Goal: Information Seeking & Learning: Learn about a topic

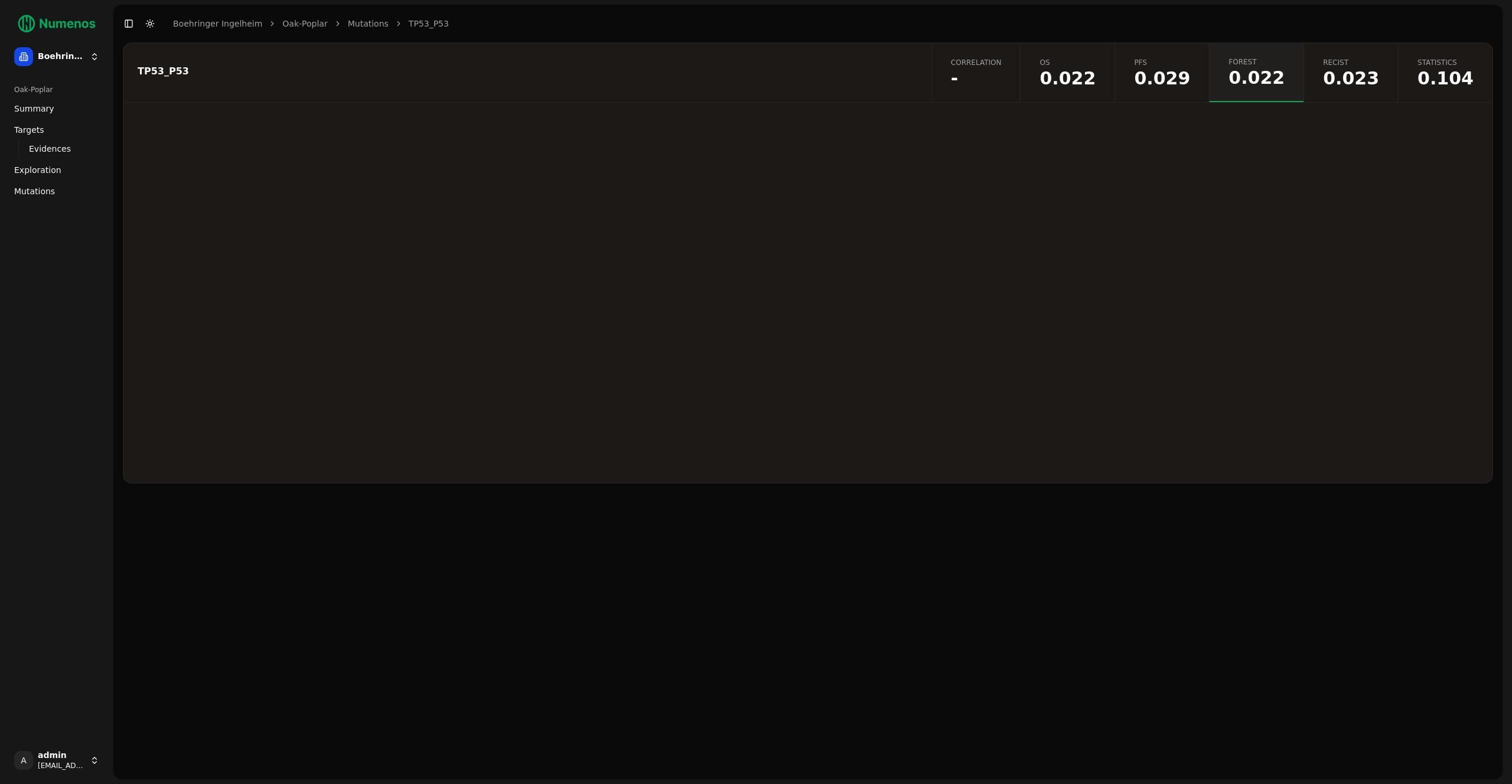
click at [1262, 171] on div at bounding box center [808, 300] width 1369 height 366
click at [152, 25] on button "Toggle Dark Mode" at bounding box center [150, 23] width 17 height 17
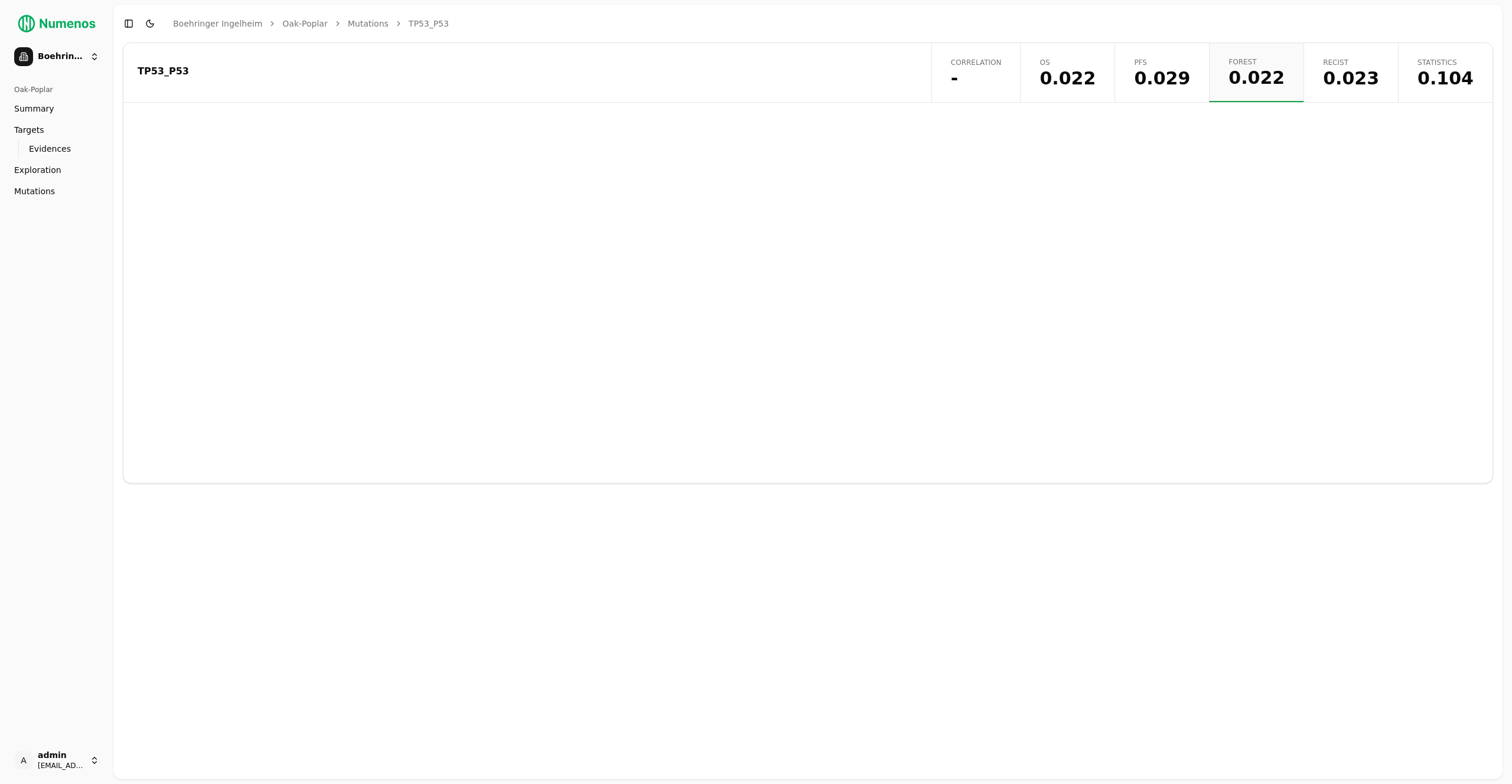
click at [152, 25] on button "Toggle Dark Mode" at bounding box center [150, 23] width 17 height 17
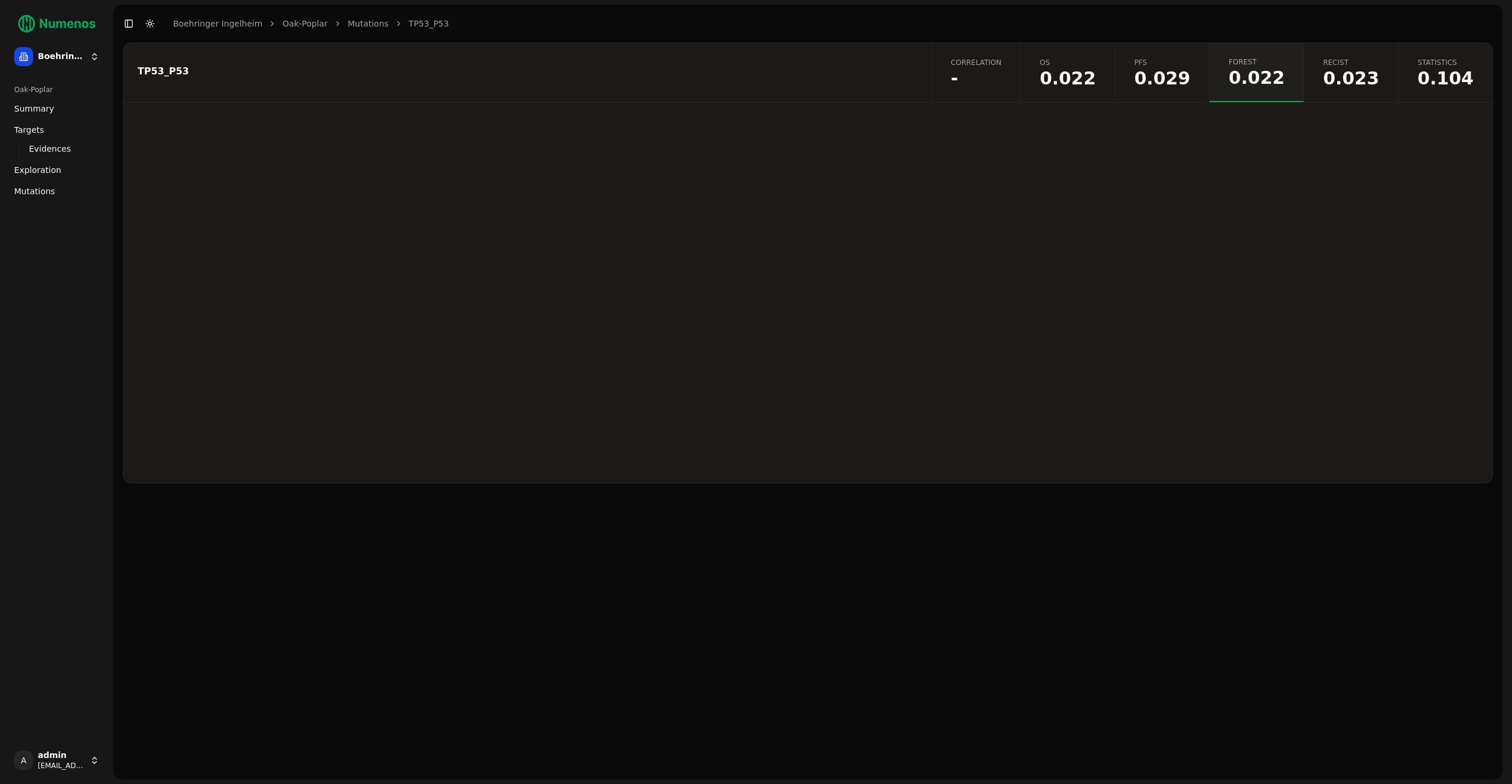
click at [152, 25] on button "Toggle Dark Mode" at bounding box center [150, 23] width 17 height 17
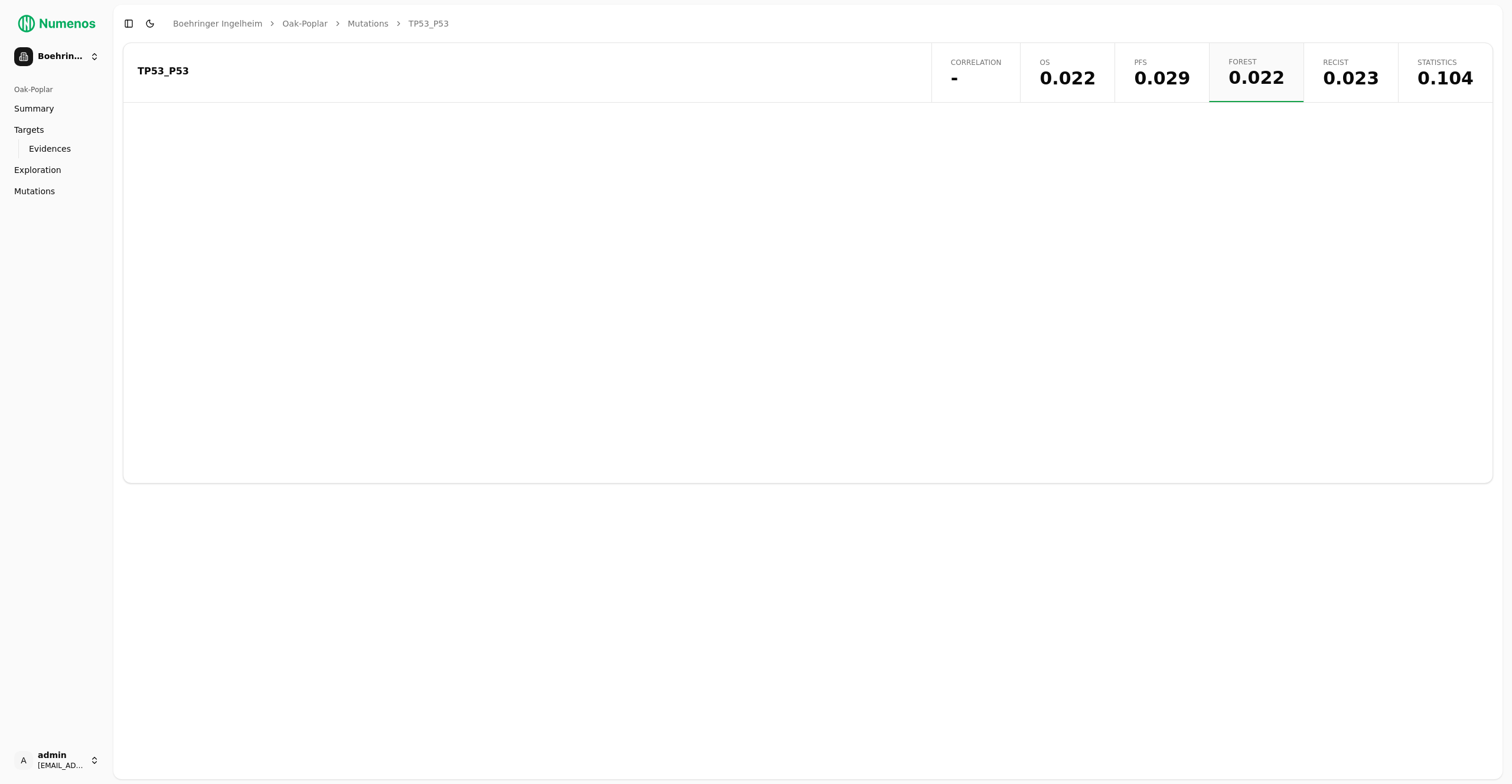
click at [152, 25] on button "Toggle Dark Mode" at bounding box center [150, 23] width 17 height 17
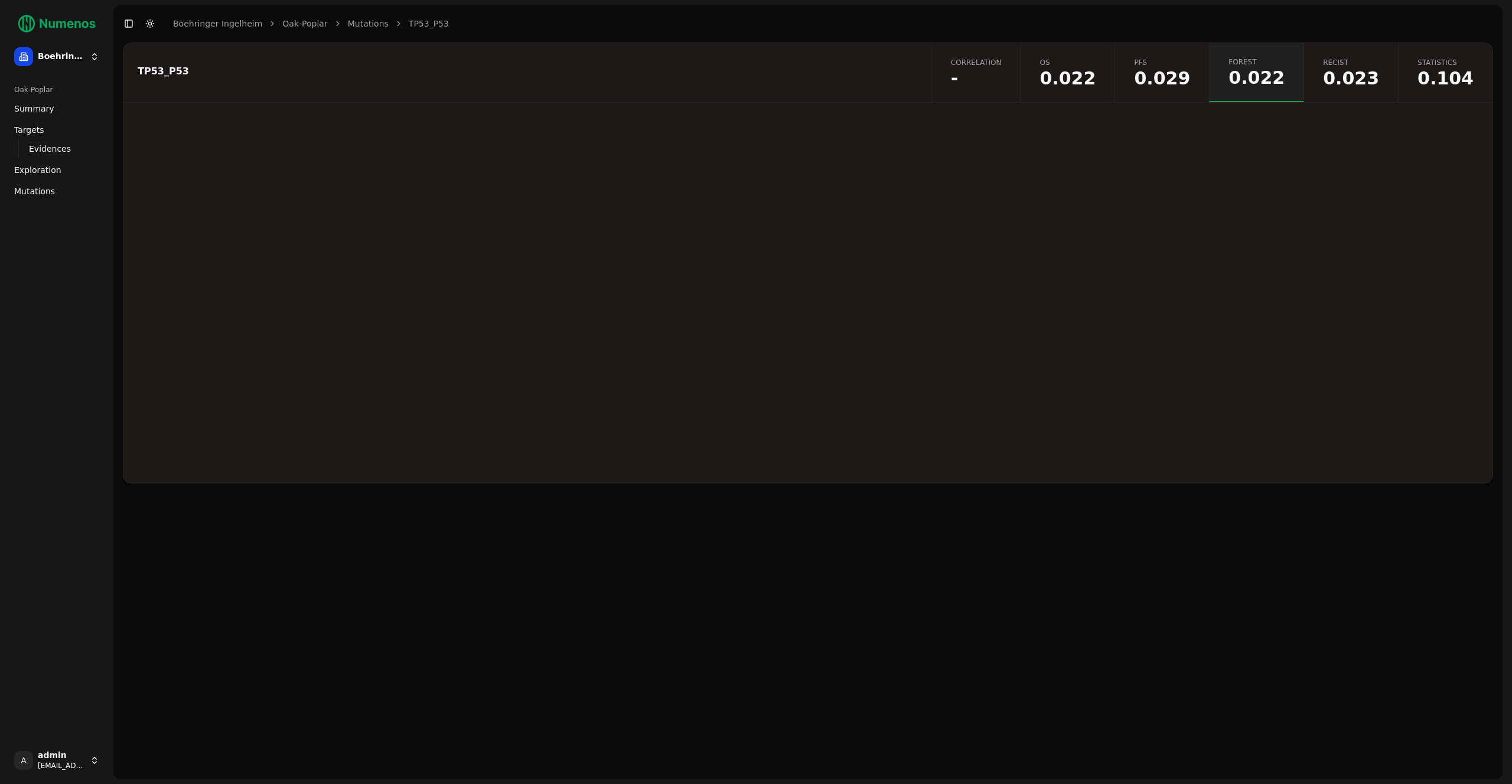
click at [151, 25] on button "Toggle Dark Mode" at bounding box center [150, 23] width 17 height 17
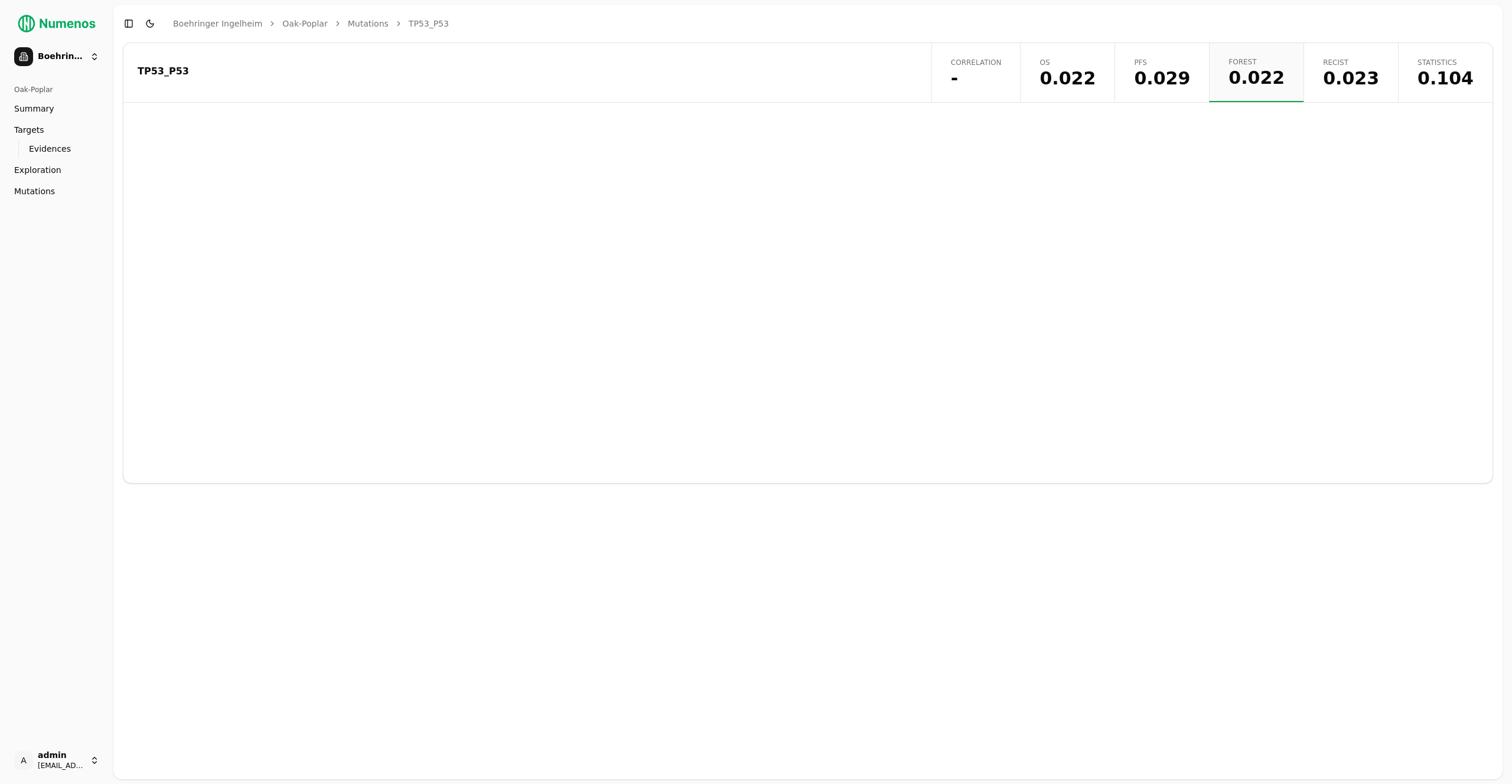
click at [151, 25] on button "Toggle Dark Mode" at bounding box center [150, 23] width 17 height 17
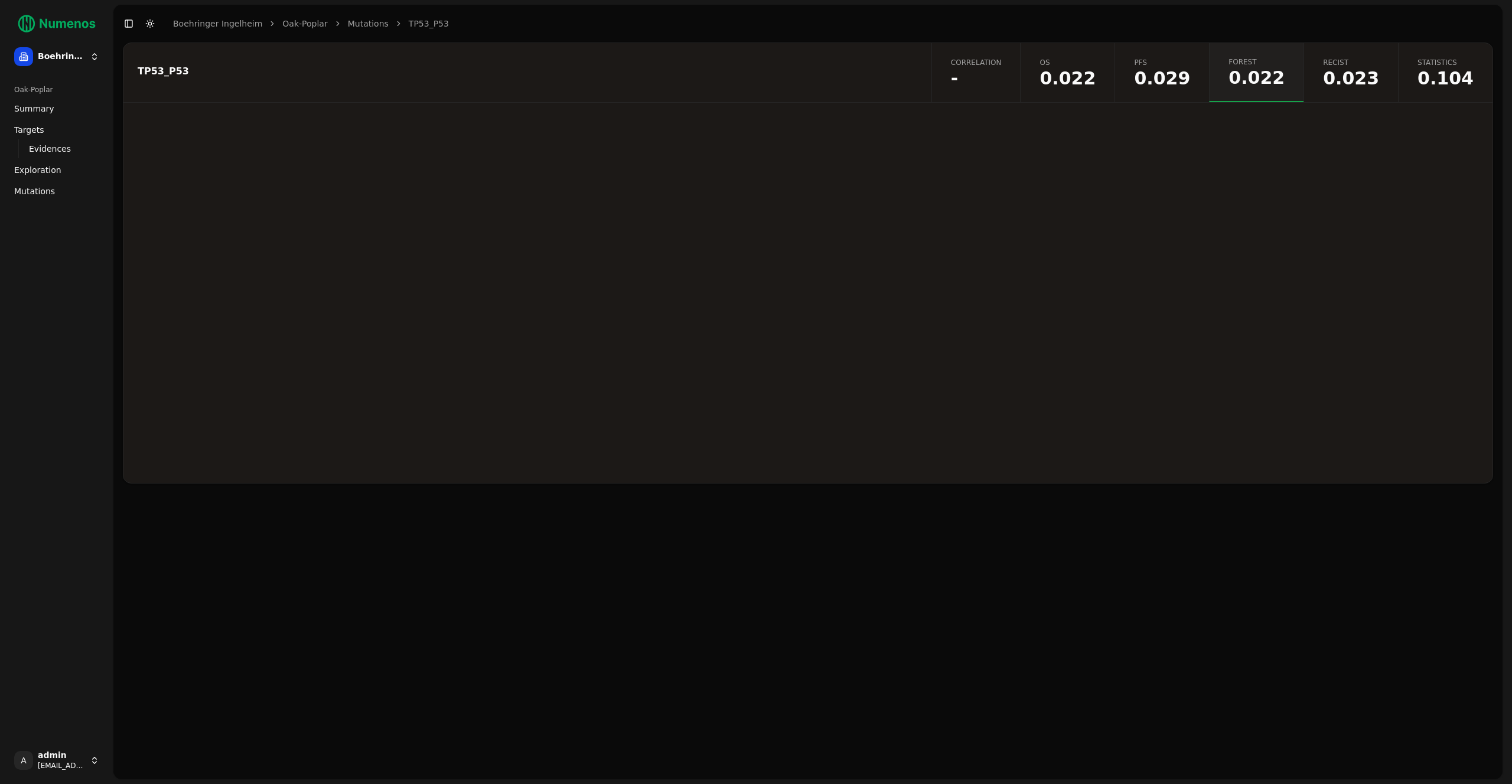
click at [151, 25] on button "Toggle Dark Mode" at bounding box center [150, 23] width 17 height 17
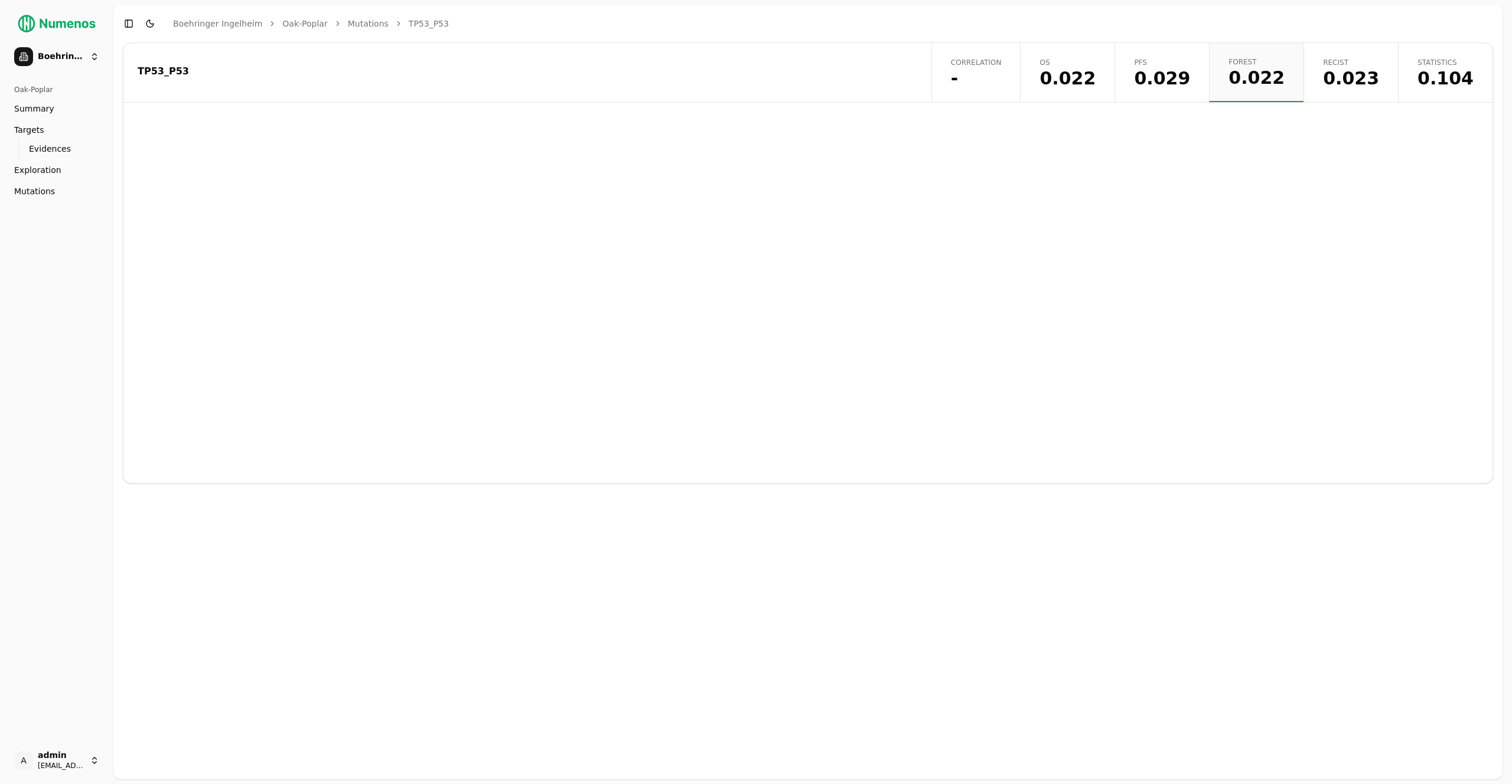
click at [151, 25] on button "Toggle Dark Mode" at bounding box center [150, 23] width 17 height 17
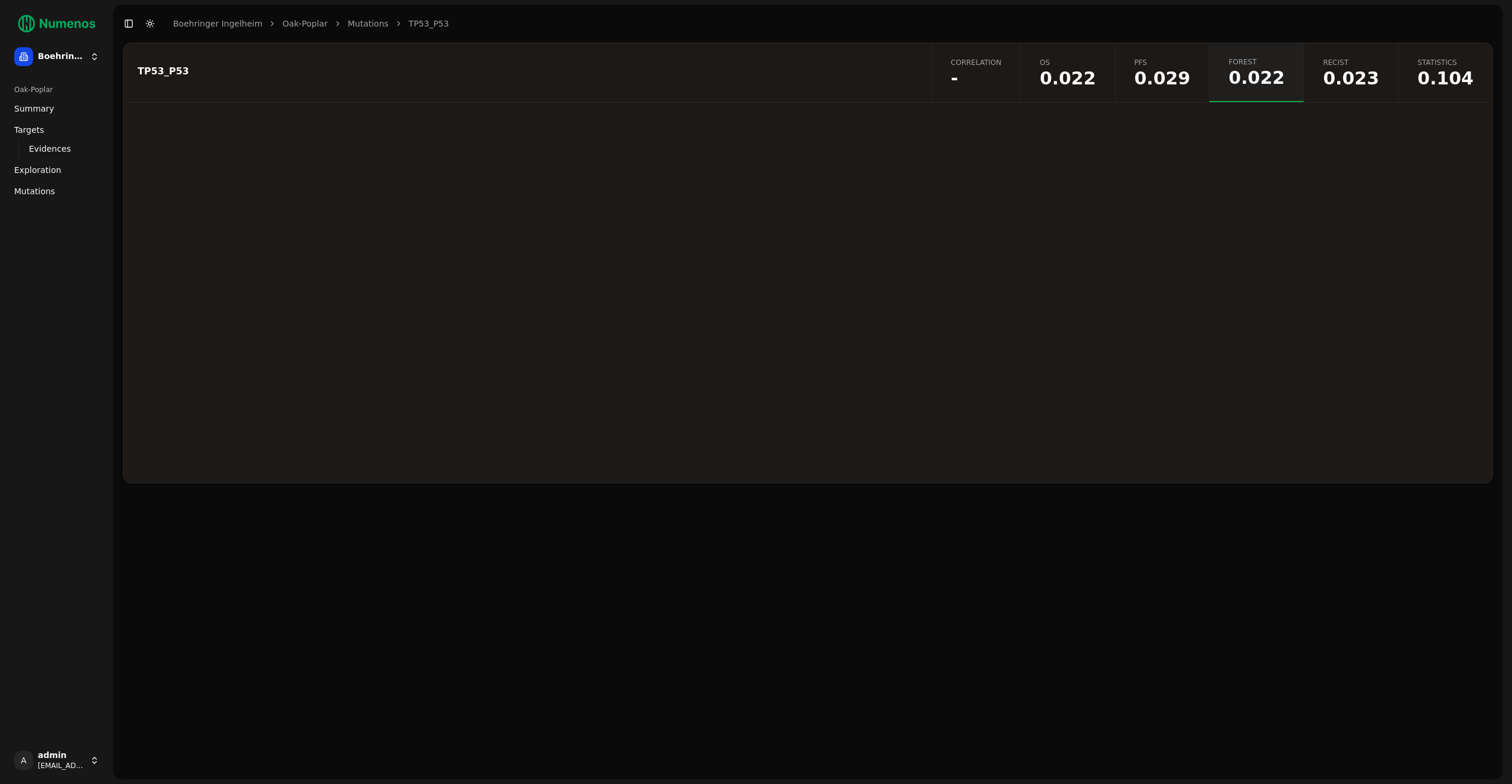
click at [151, 25] on button "Toggle Dark Mode" at bounding box center [150, 23] width 17 height 17
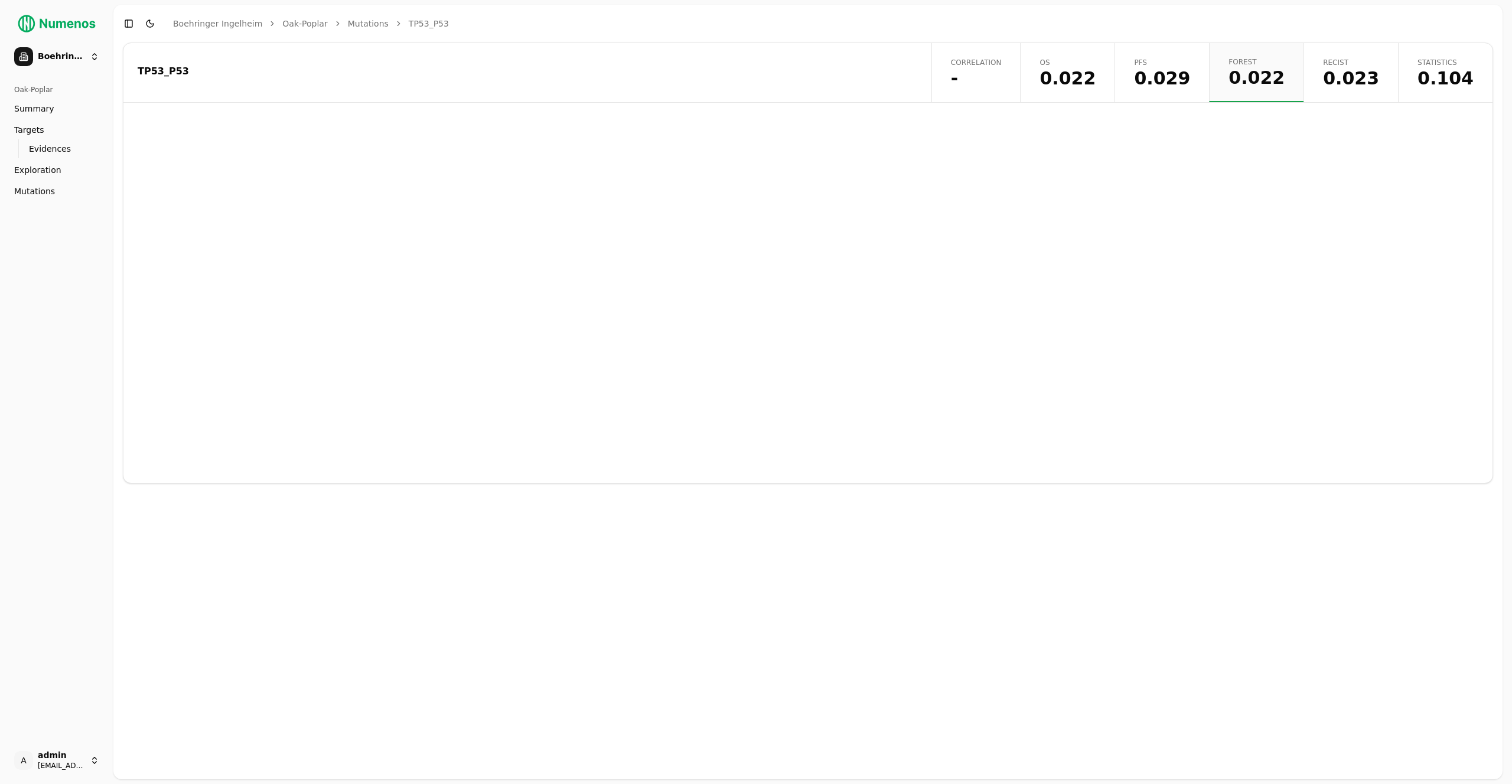
click at [151, 25] on button "Toggle Dark Mode" at bounding box center [150, 23] width 17 height 17
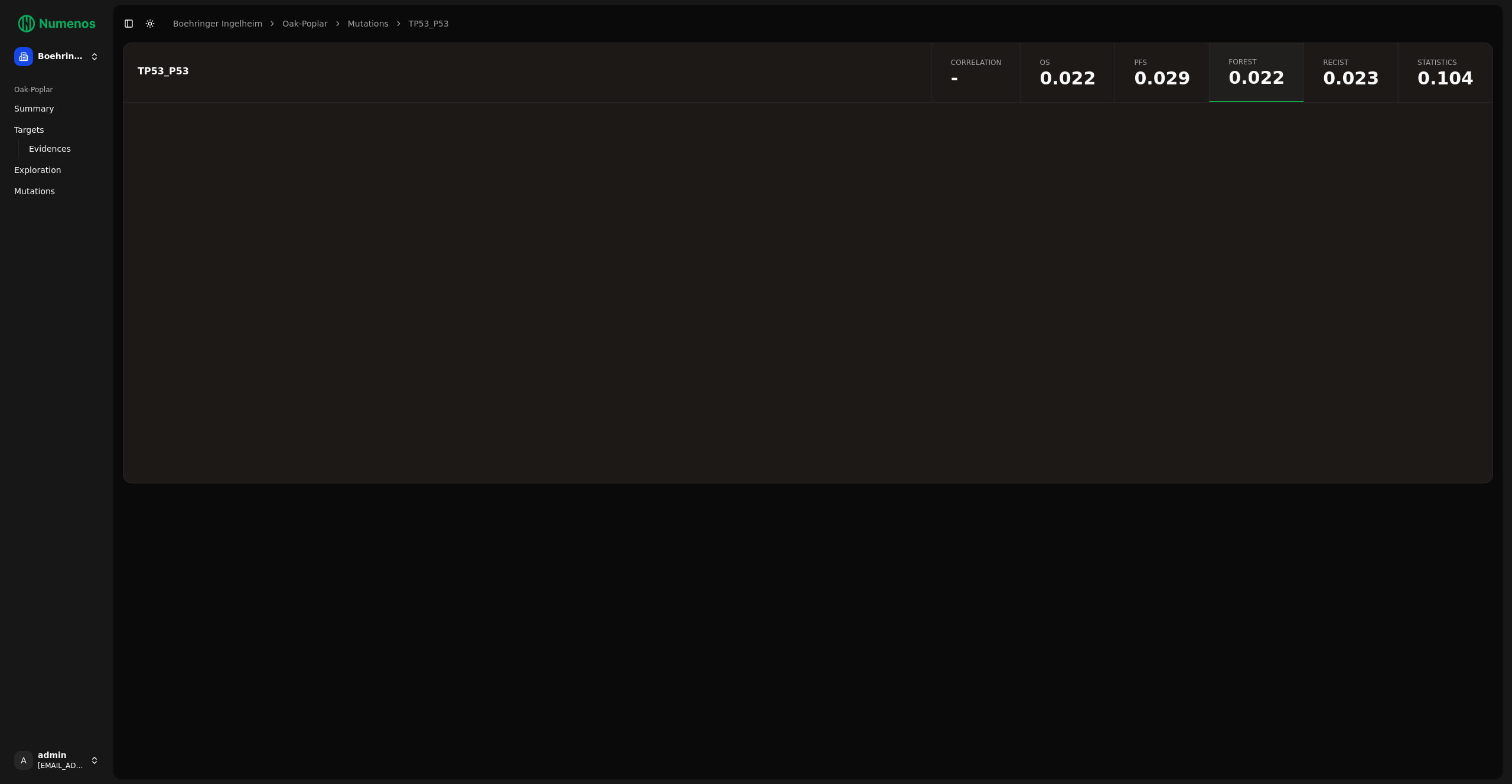
click at [151, 24] on button "Toggle Dark Mode" at bounding box center [150, 23] width 17 height 17
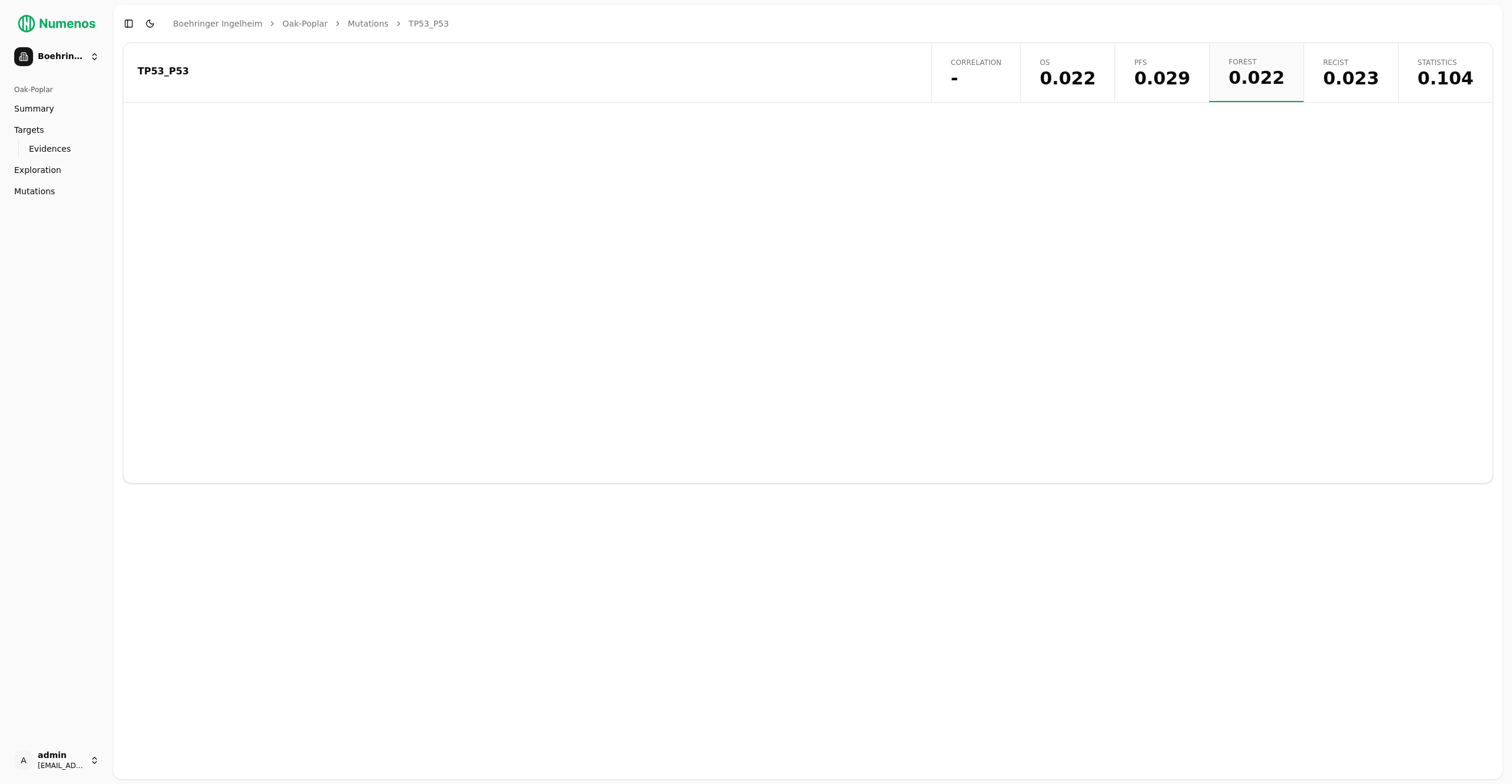
click at [151, 24] on button "Toggle Dark Mode" at bounding box center [150, 23] width 17 height 17
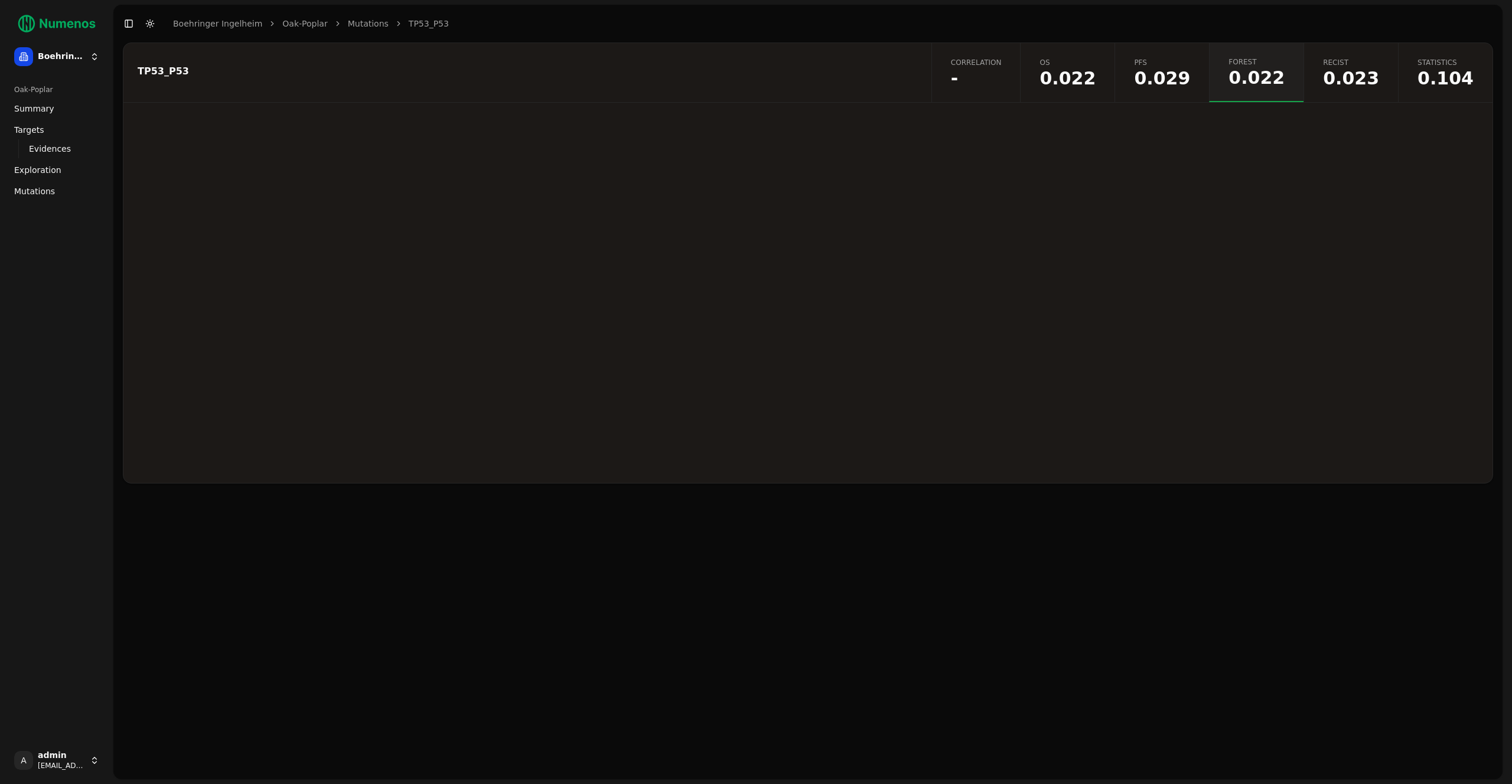
click at [151, 24] on button "Toggle Dark Mode" at bounding box center [150, 23] width 17 height 17
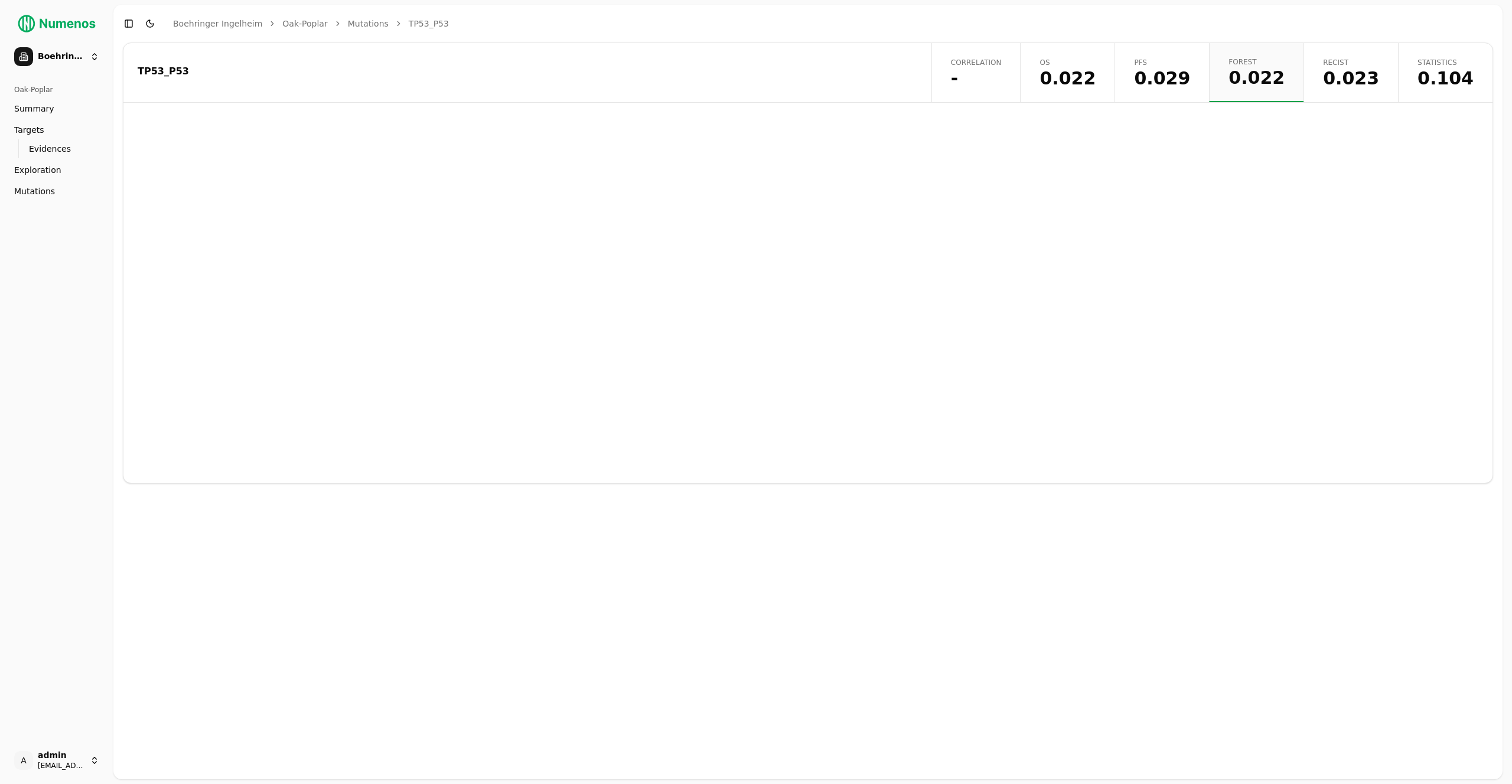
click at [151, 24] on button "Toggle Dark Mode" at bounding box center [150, 23] width 17 height 17
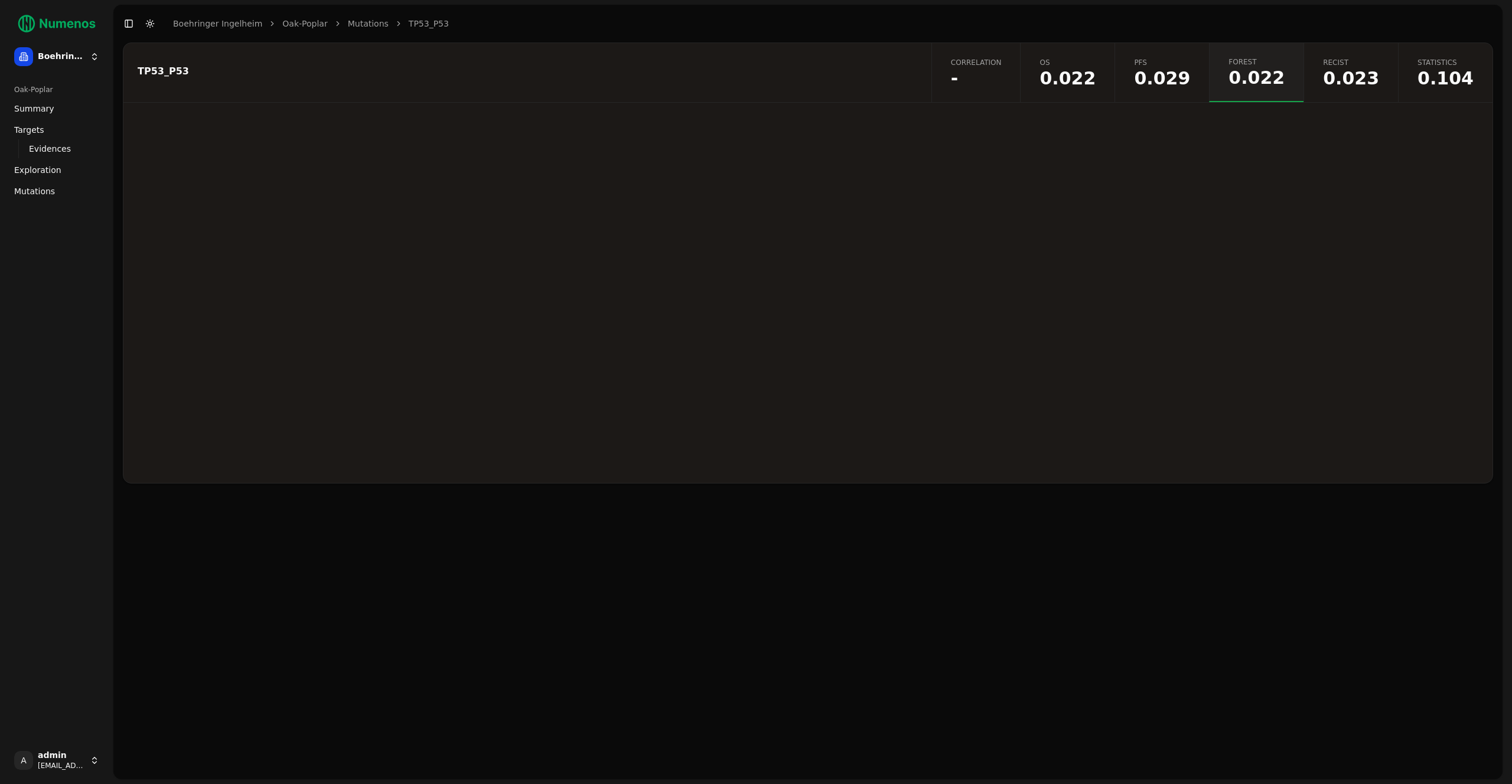
click at [151, 24] on button "Toggle Dark Mode" at bounding box center [150, 23] width 17 height 17
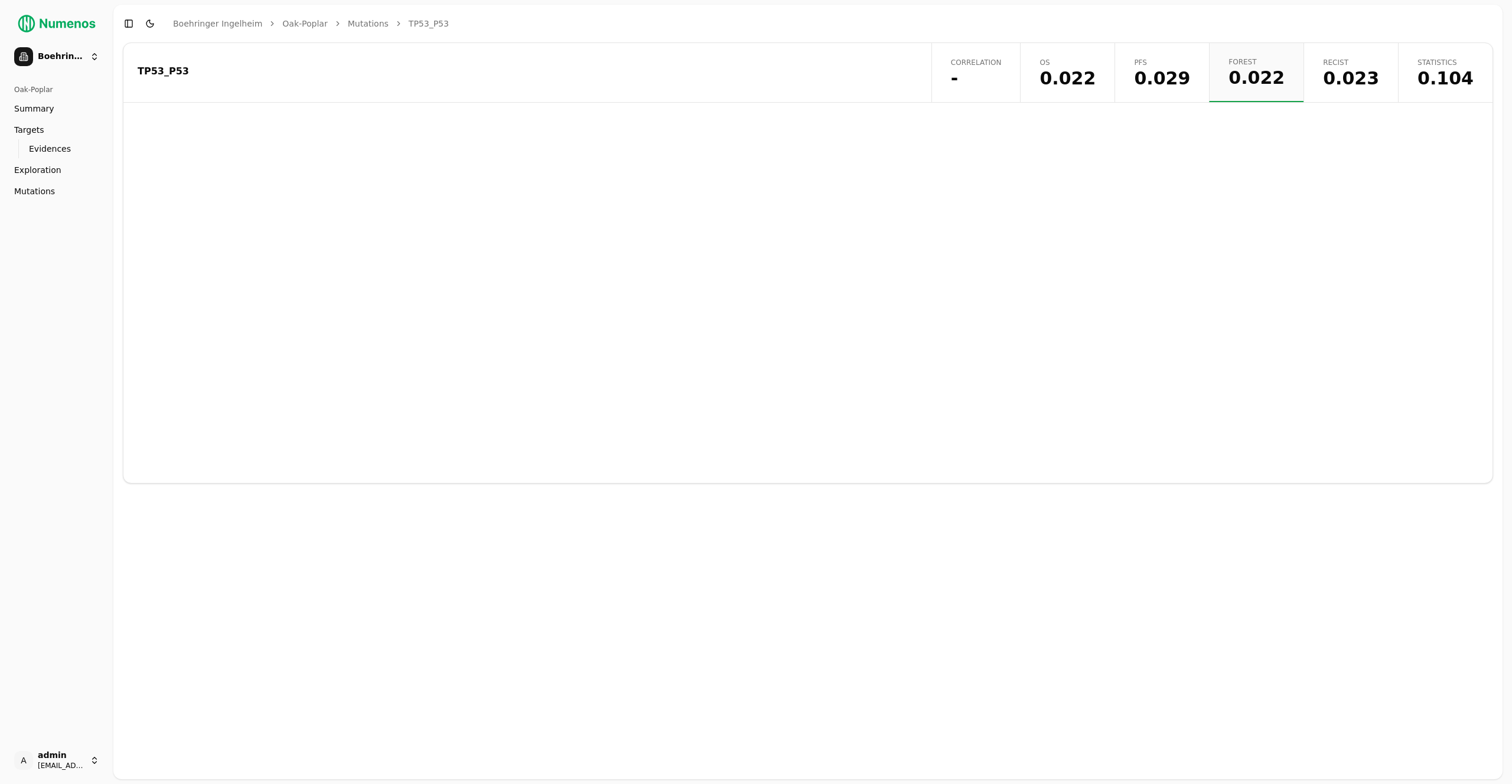
click at [1179, 77] on span "0.029" at bounding box center [1162, 79] width 56 height 17
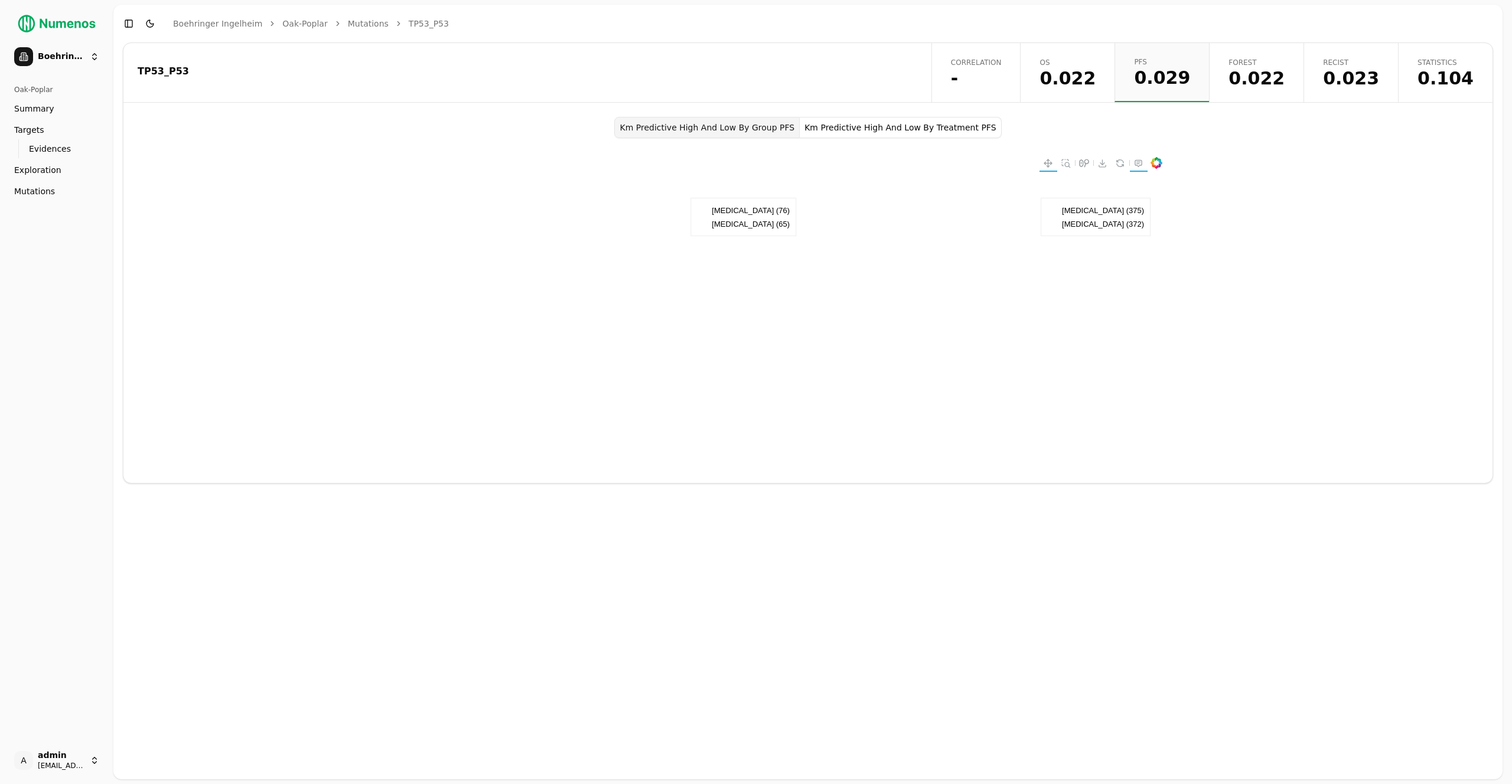
click at [1096, 73] on span "0.022" at bounding box center [1067, 79] width 56 height 17
click at [899, 135] on button "Km Predictive High And Low By Group OS" at bounding box center [907, 127] width 181 height 21
click at [1389, 70] on link "Recist 0.023" at bounding box center [1351, 72] width 95 height 59
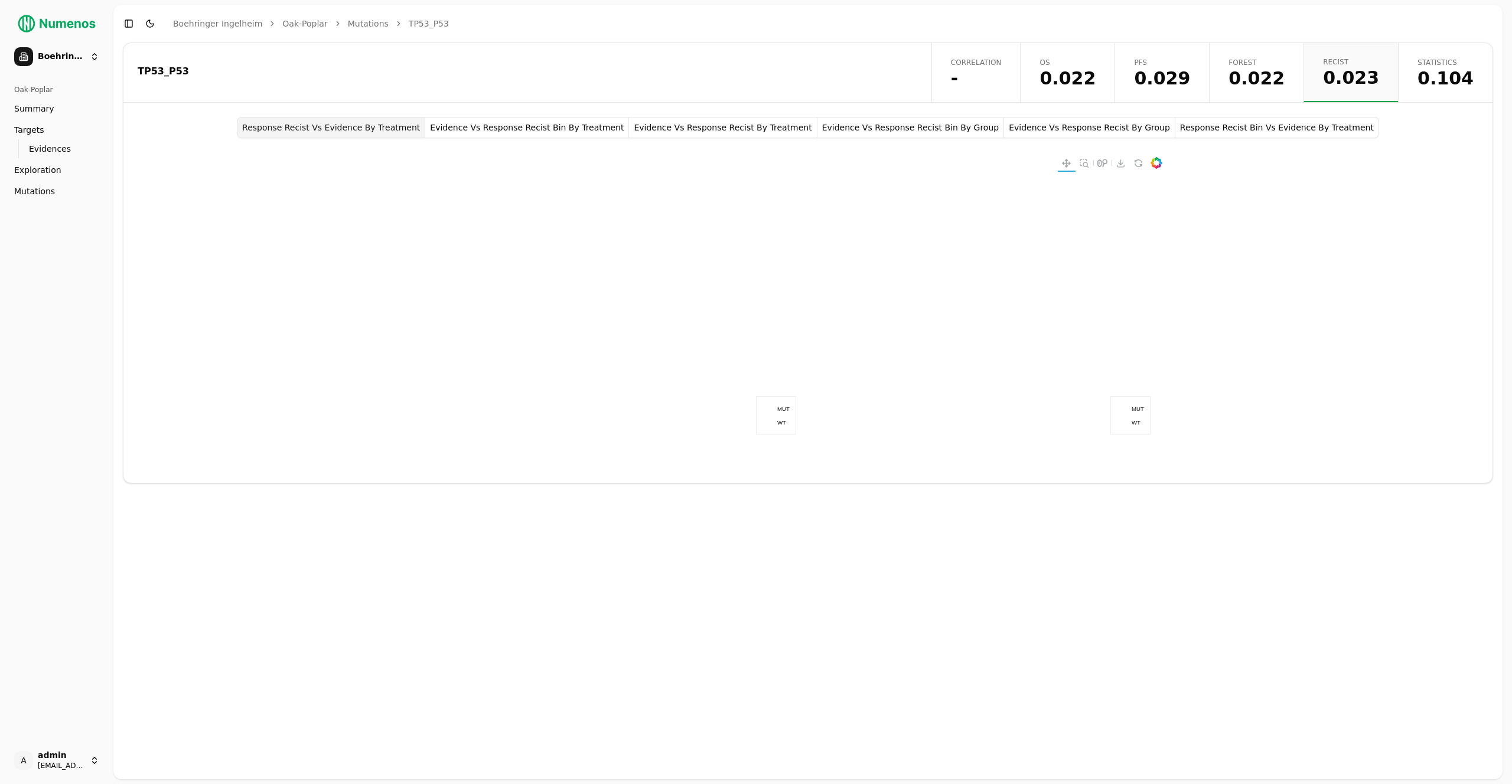
click at [483, 129] on button "Evidence Vs Response Recist Bin By Treatment" at bounding box center [527, 127] width 204 height 21
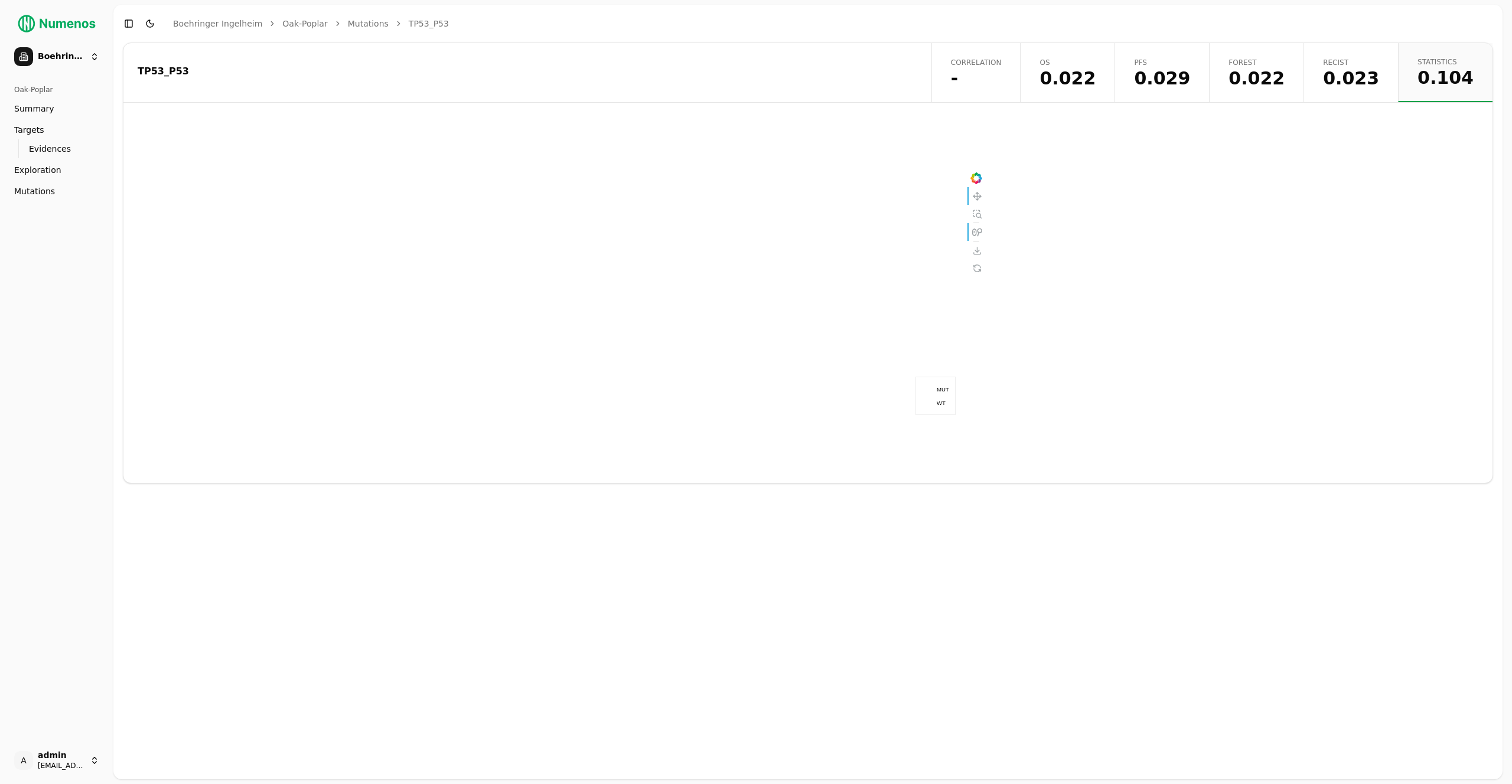
click at [1367, 79] on span "0.023" at bounding box center [1350, 79] width 56 height 17
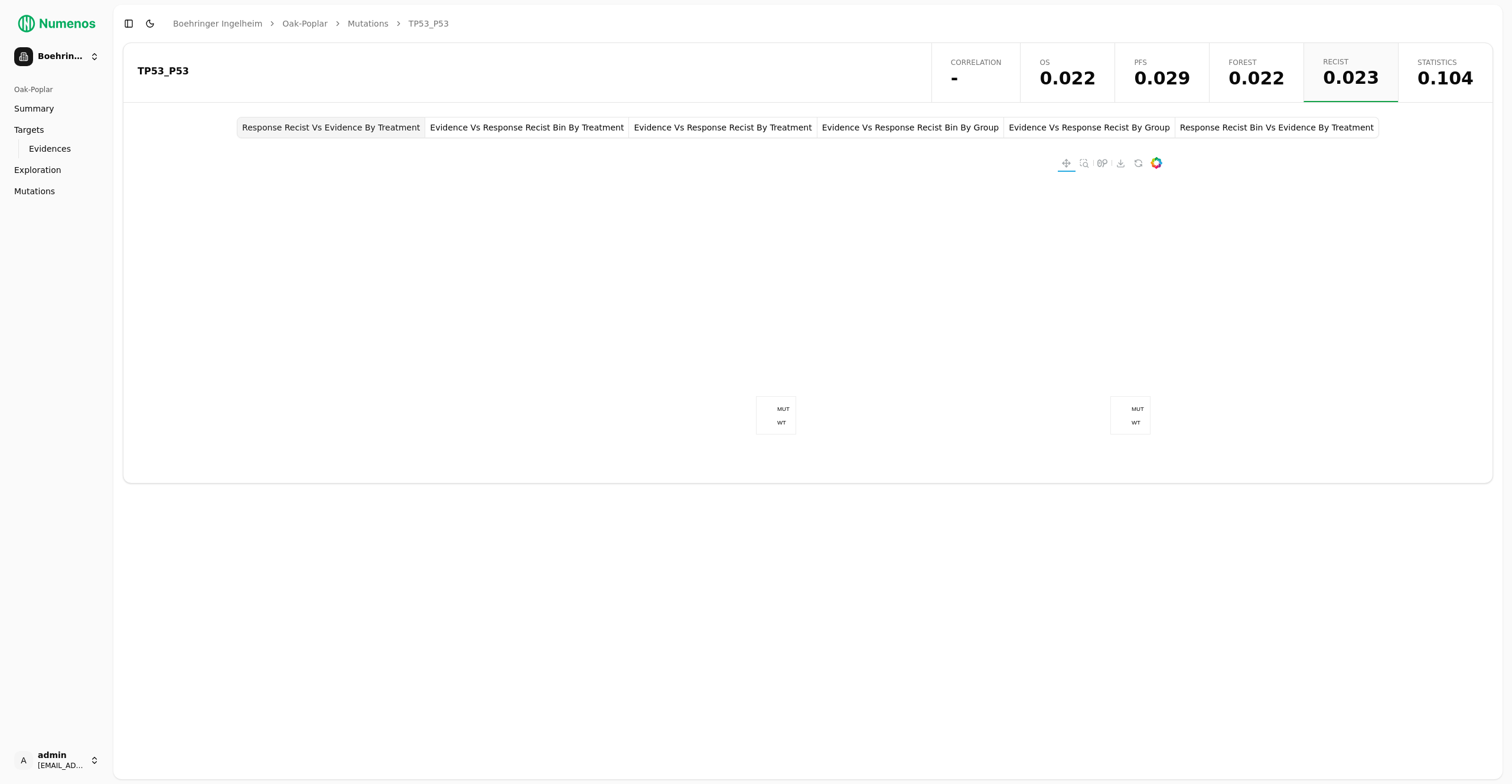
click at [1284, 70] on span "0.022" at bounding box center [1257, 79] width 56 height 17
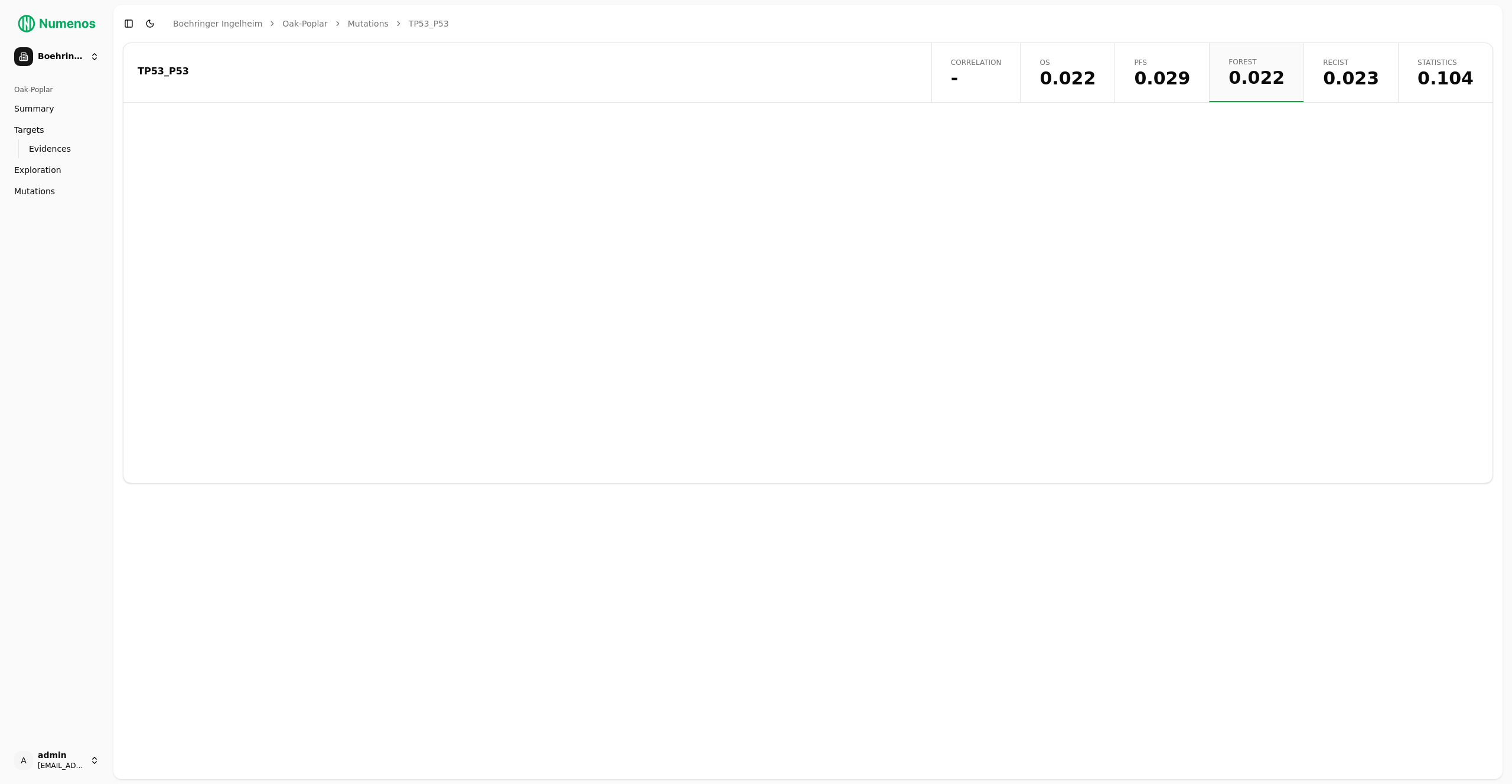
click at [1171, 64] on span "PFS" at bounding box center [1162, 63] width 56 height 9
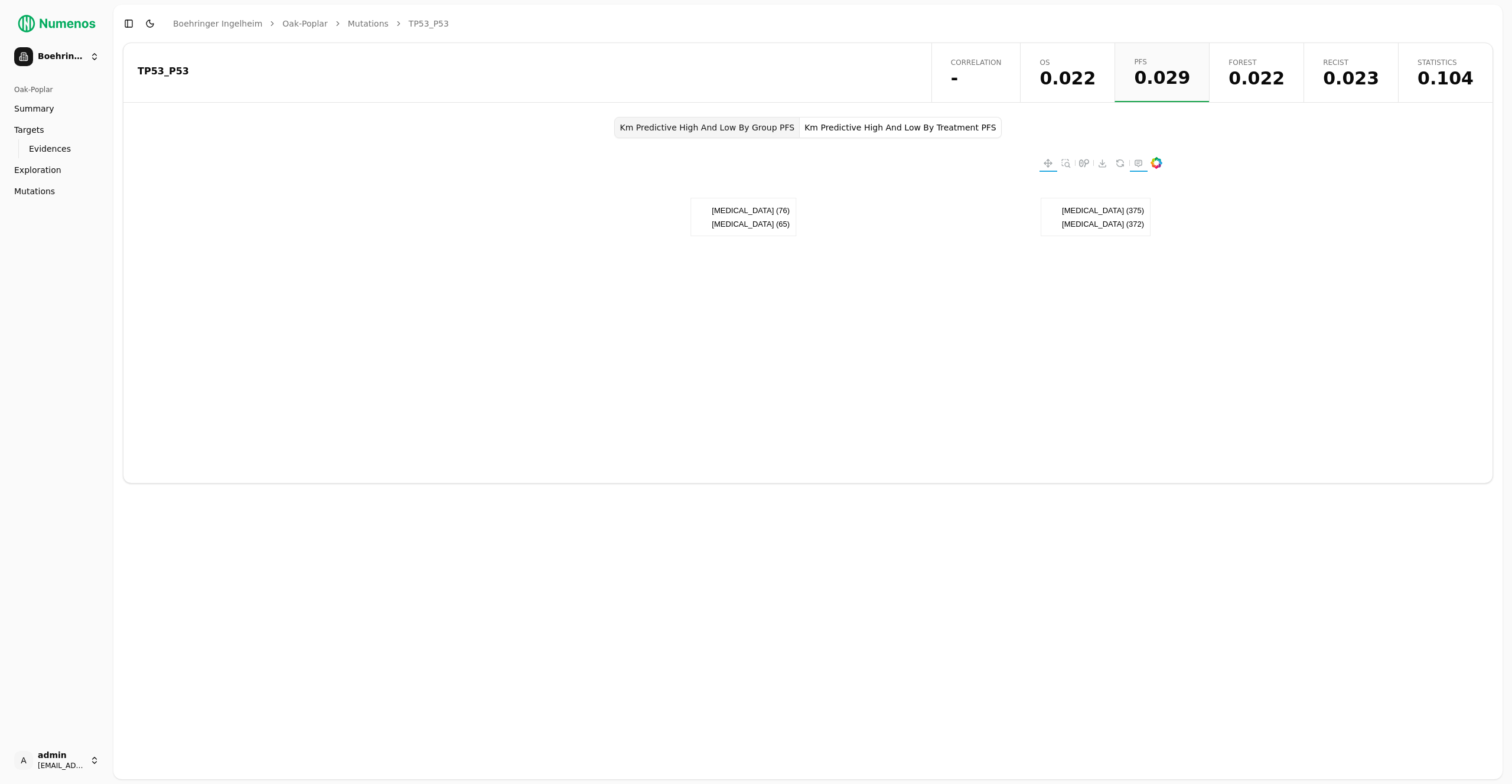
click at [824, 123] on button "Km Predictive High And Low By Treatment PFS" at bounding box center [900, 127] width 202 height 21
click at [1354, 78] on span "0.023" at bounding box center [1350, 79] width 56 height 17
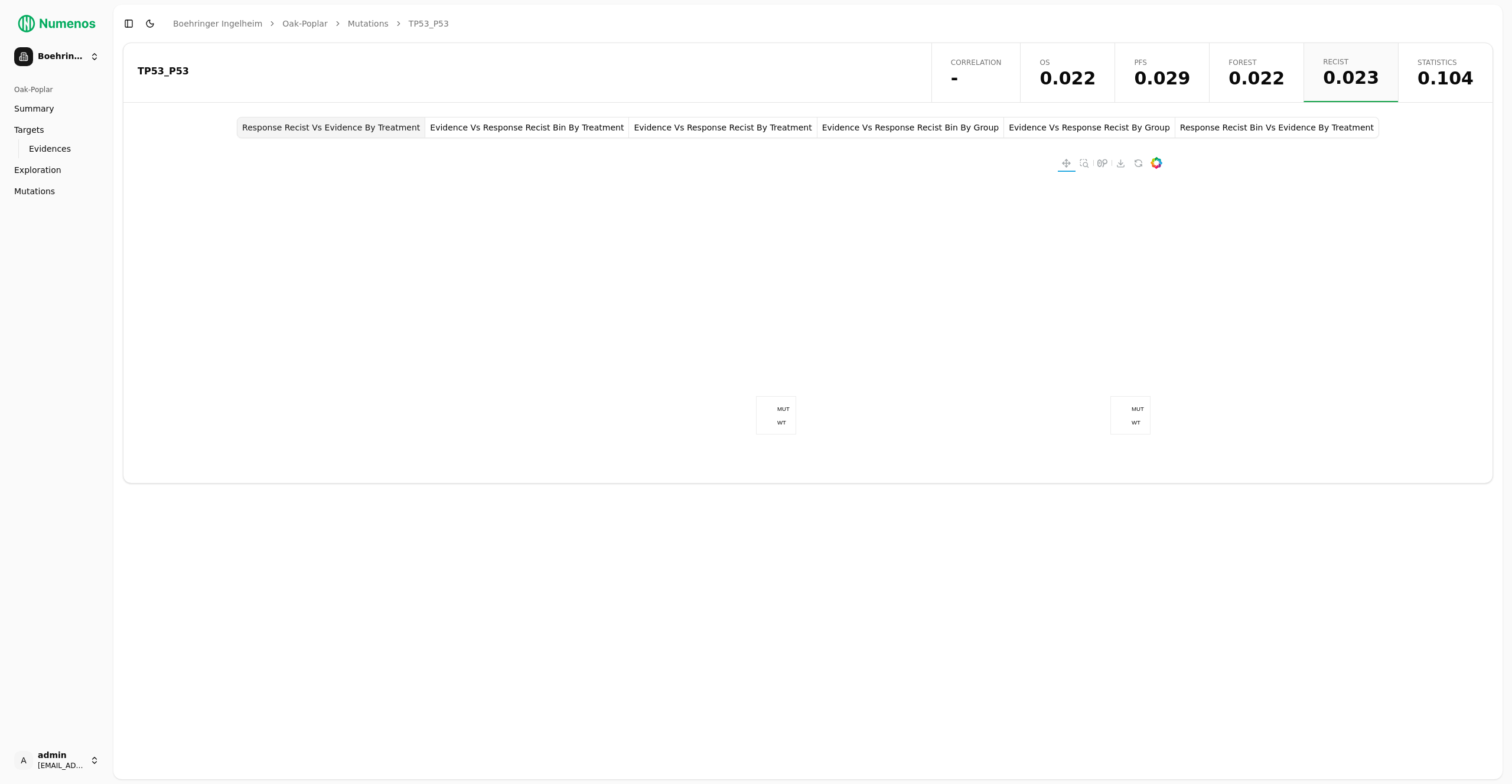
click at [148, 25] on button "Toggle Dark Mode" at bounding box center [150, 23] width 17 height 17
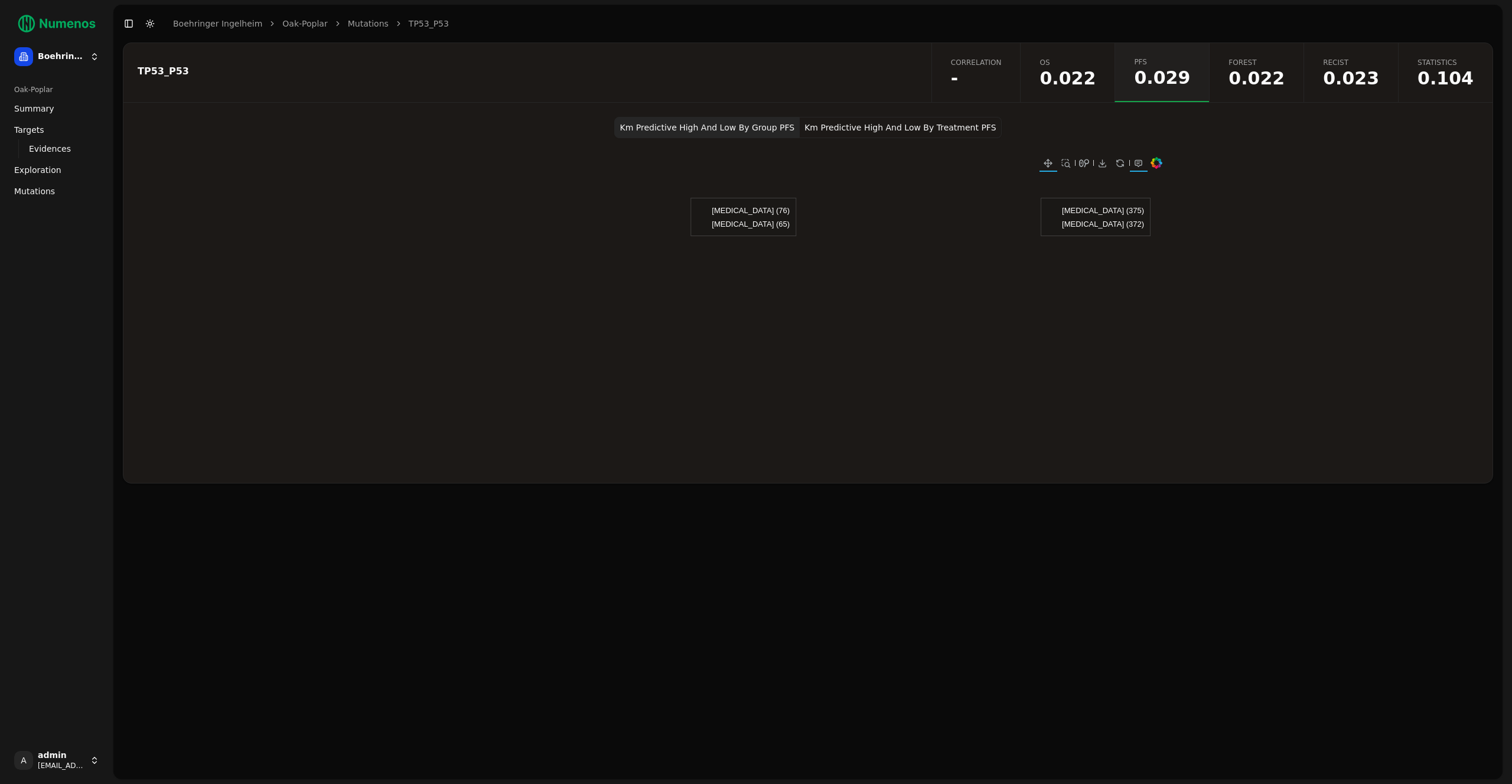
click at [926, 124] on button "Km Predictive High And Low By Treatment PFS" at bounding box center [900, 127] width 202 height 21
click at [1444, 58] on span "Statistics" at bounding box center [1445, 63] width 56 height 9
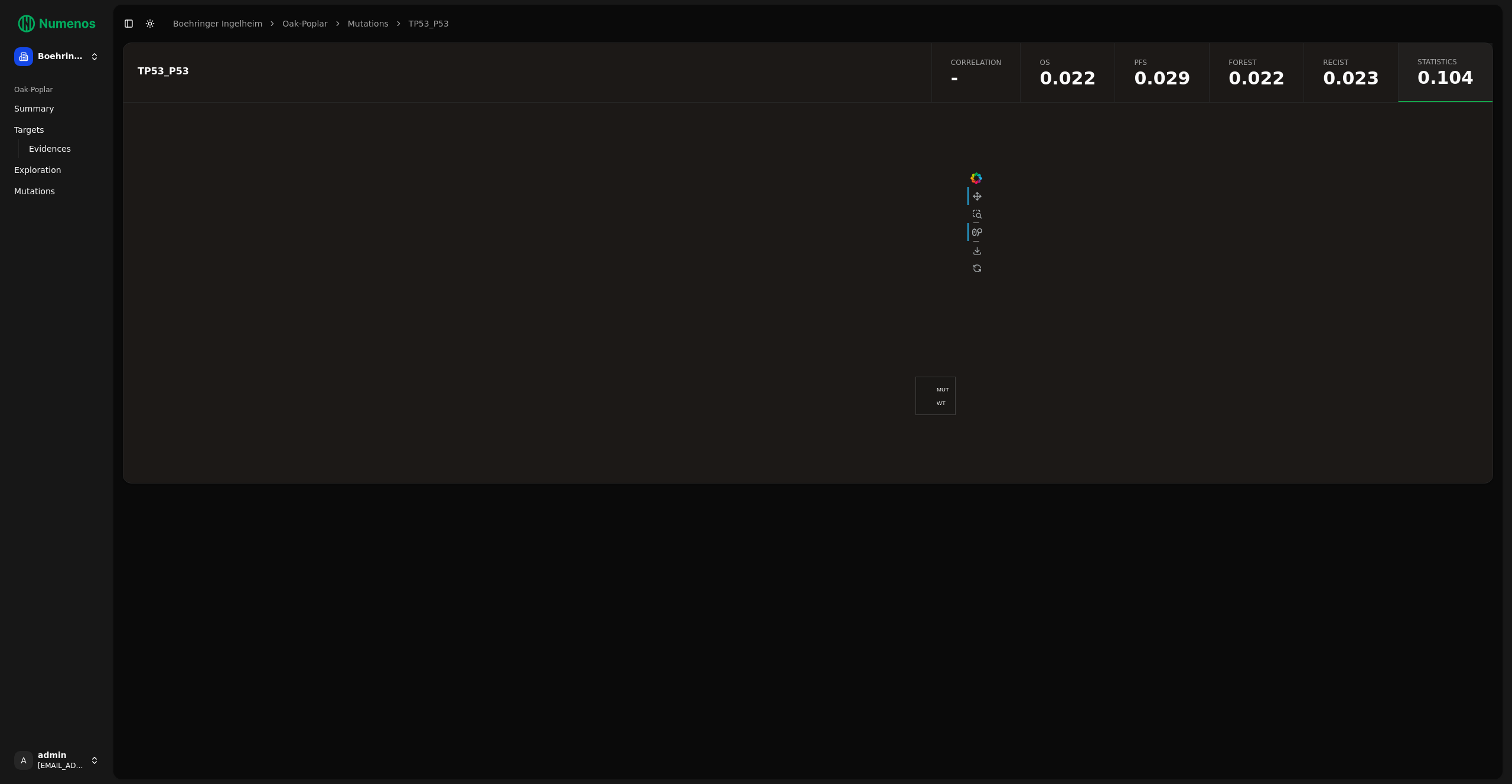
click at [1163, 285] on div at bounding box center [808, 300] width 1369 height 366
